Goal: Information Seeking & Learning: Check status

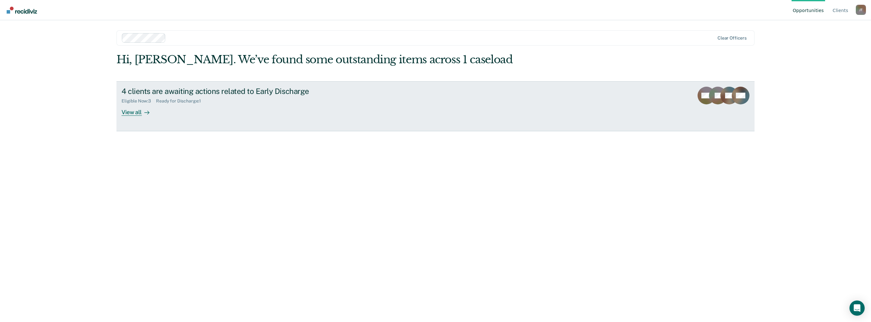
click at [138, 110] on div "View all" at bounding box center [139, 109] width 35 height 12
